Goal: Task Accomplishment & Management: Manage account settings

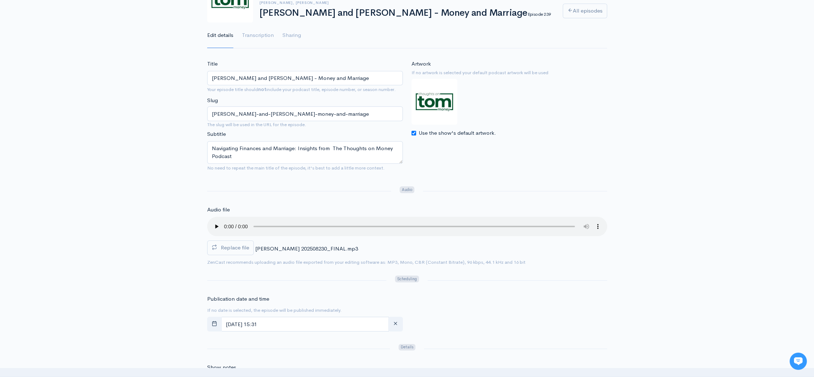
scroll to position [71, 0]
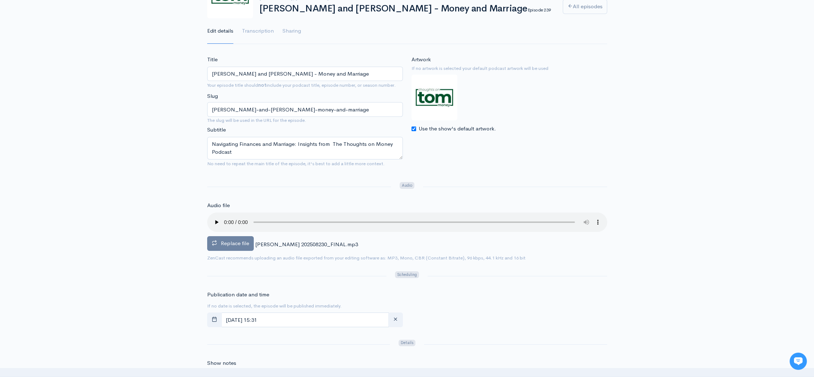
click at [233, 242] on span "Replace file" at bounding box center [235, 243] width 28 height 7
click at [0, 0] on input "Replace file" at bounding box center [0, 0] width 0 height 0
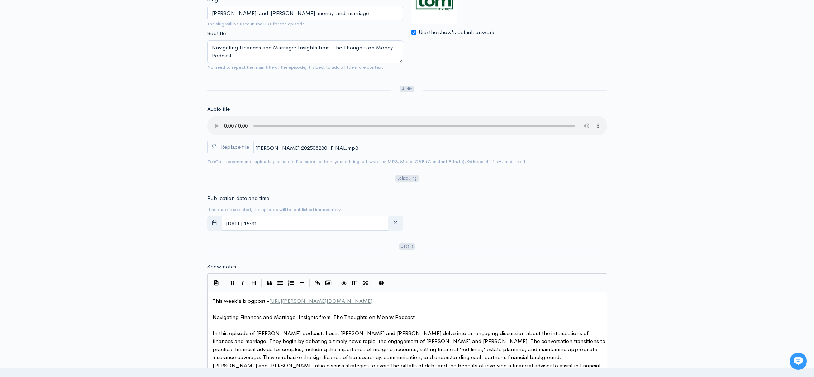
scroll to position [201, 0]
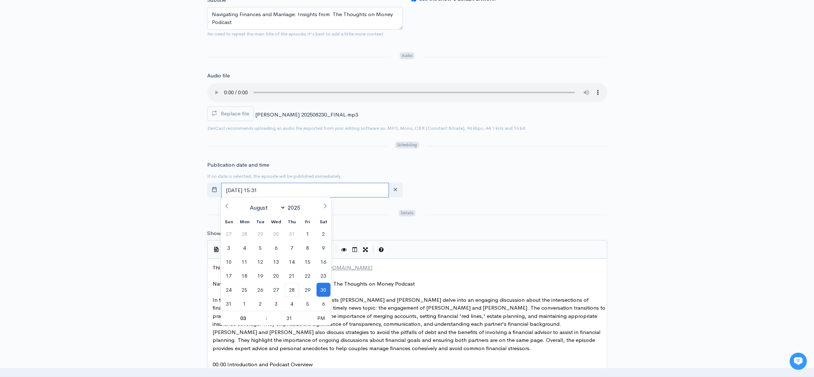
click at [288, 191] on input "[DATE] 15:31" at bounding box center [305, 190] width 168 height 15
click at [306, 289] on span "29" at bounding box center [308, 290] width 14 height 14
click at [322, 317] on span "PM" at bounding box center [322, 318] width 20 height 14
type input "[DATE] 03:31"
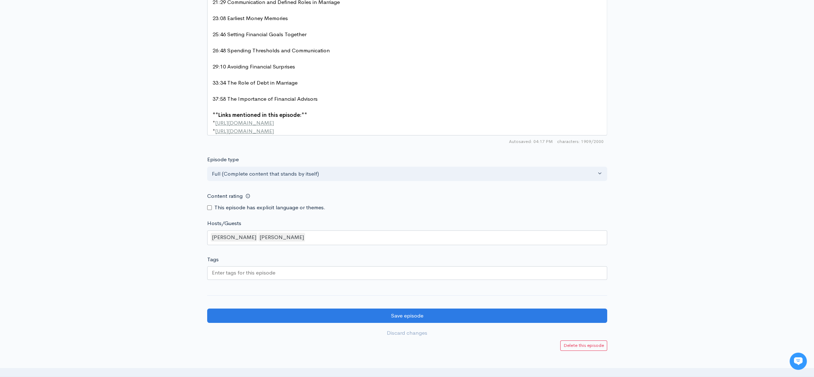
scroll to position [763, 0]
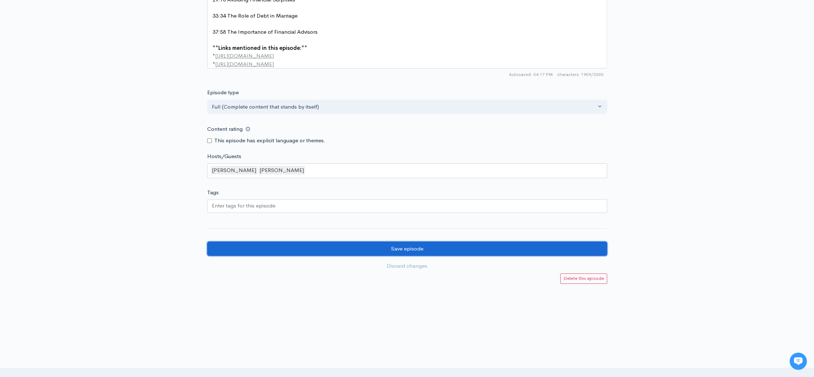
click at [392, 250] on input "Save episode" at bounding box center [407, 249] width 400 height 15
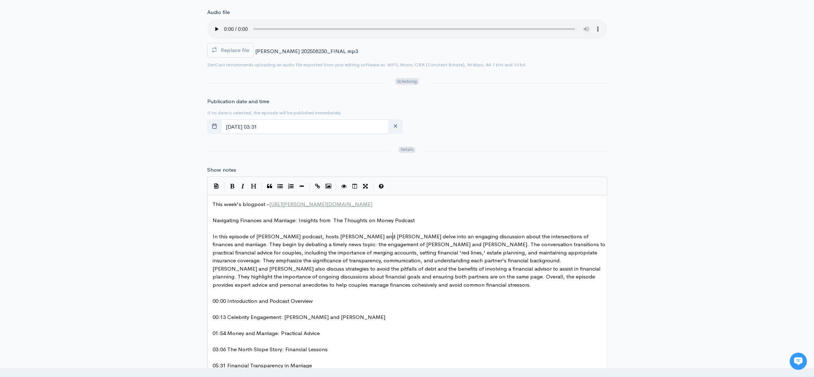
scroll to position [3, 0]
type textarea "delve into an engaging discussion about the intersections of finances and marri…"
drag, startPoint x: 392, startPoint y: 237, endPoint x: 594, endPoint y: 235, distance: 201.5
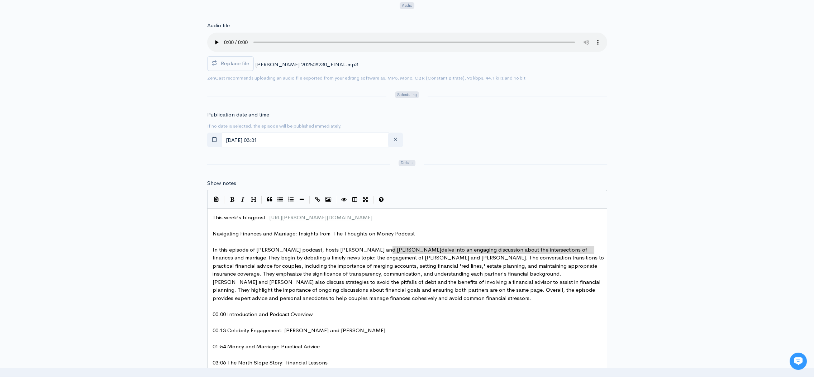
scroll to position [0, 0]
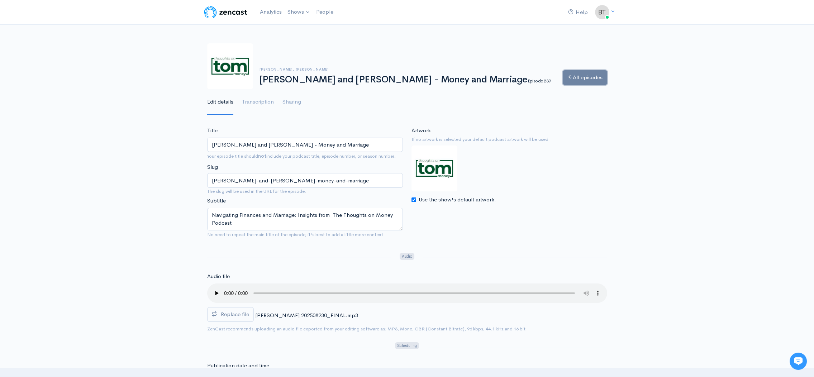
click at [581, 79] on link "All episodes" at bounding box center [585, 77] width 44 height 15
